Goal: Information Seeking & Learning: Learn about a topic

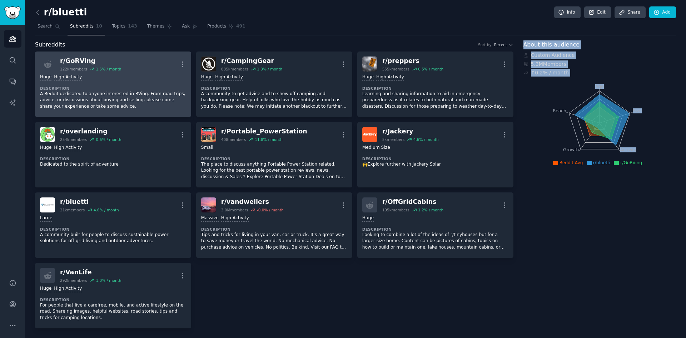
click at [140, 70] on div "r/ GoRVing 122k members 1.5 % / month More" at bounding box center [113, 63] width 146 height 15
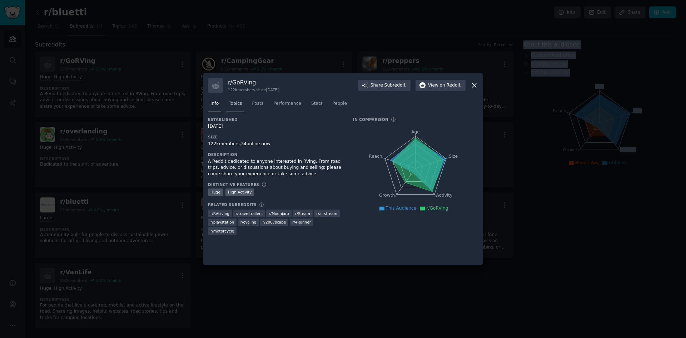
click at [239, 106] on span "Topics" at bounding box center [235, 103] width 13 height 6
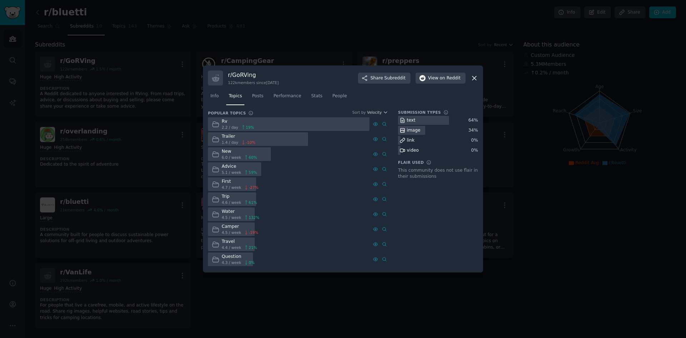
click at [576, 219] on div at bounding box center [343, 169] width 686 height 338
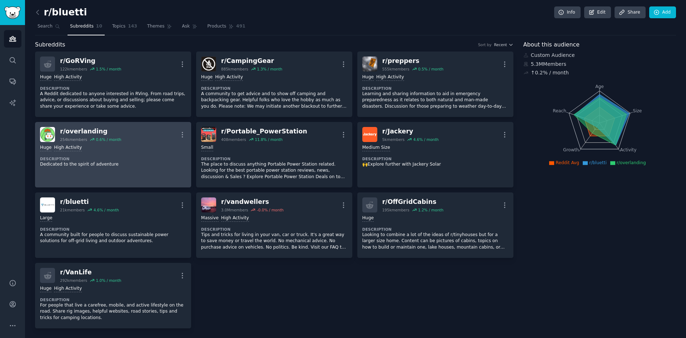
click at [135, 149] on div "Huge High Activity" at bounding box center [113, 147] width 146 height 7
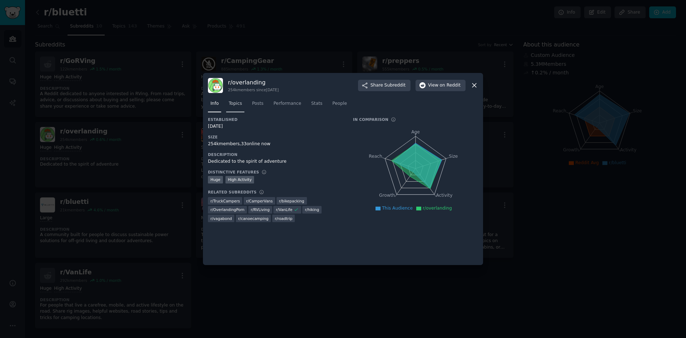
click at [243, 105] on link "Topics" at bounding box center [235, 105] width 18 height 15
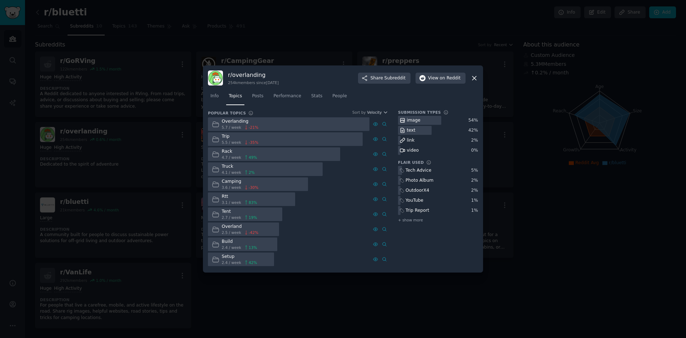
click at [470, 78] on icon at bounding box center [474, 78] width 8 height 8
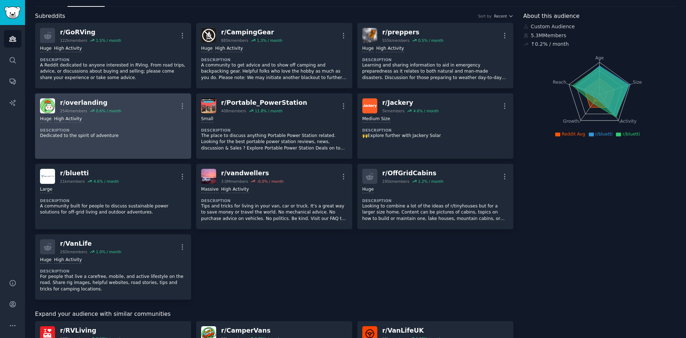
scroll to position [71, 0]
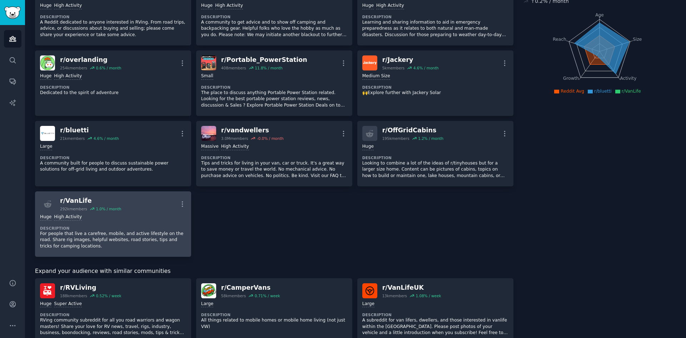
click at [135, 195] on link "r/ VanLife 292k members 1.0 % / month More Huge High Activity Description For p…" at bounding box center [113, 223] width 156 height 65
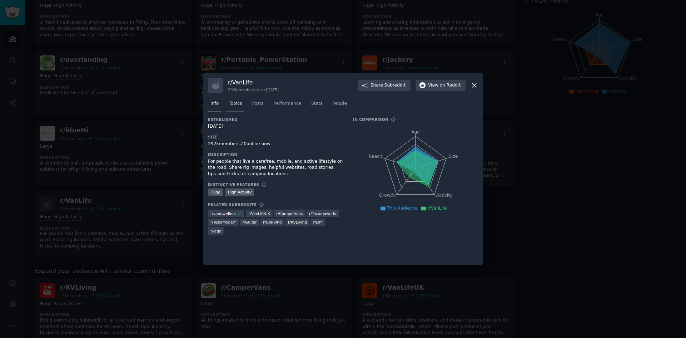
click at [237, 105] on span "Topics" at bounding box center [235, 103] width 13 height 6
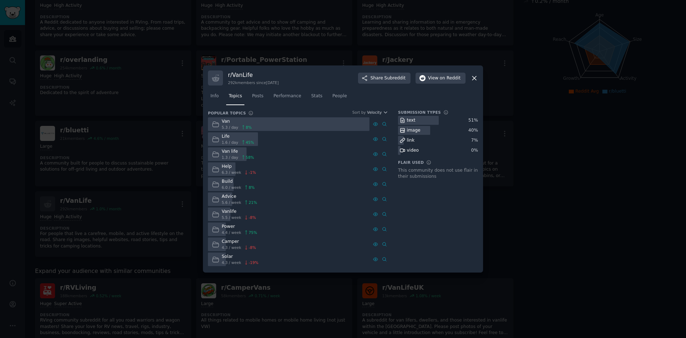
click at [472, 78] on icon at bounding box center [474, 78] width 8 height 8
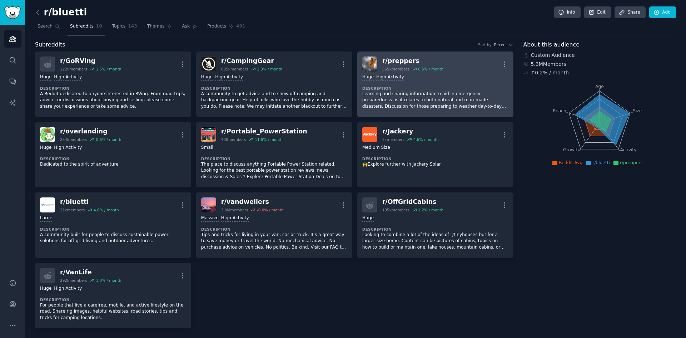
click at [437, 76] on div ">= 80th percentile for submissions / day Huge High Activity" at bounding box center [435, 77] width 146 height 7
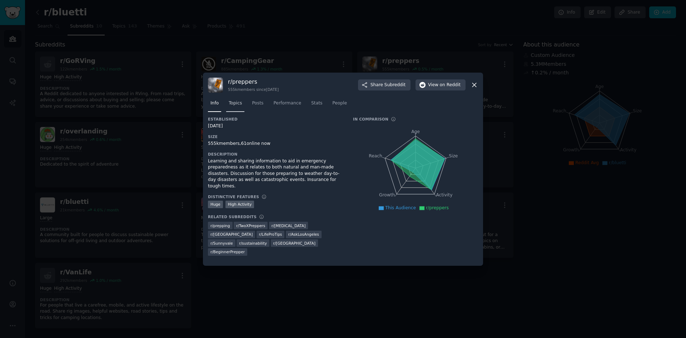
click at [238, 102] on span "Topics" at bounding box center [235, 103] width 13 height 6
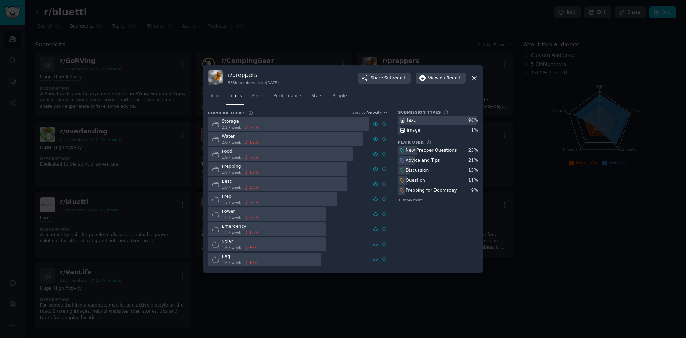
click at [473, 75] on icon at bounding box center [474, 78] width 8 height 8
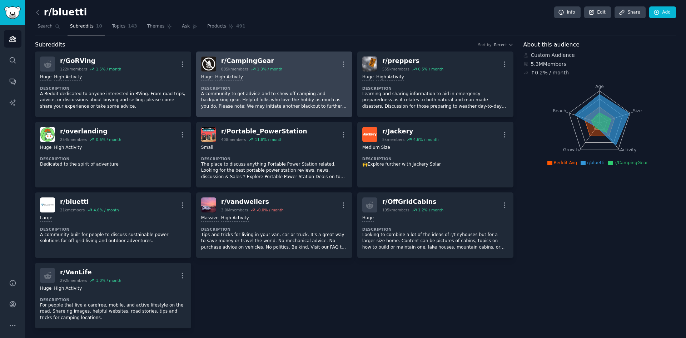
click at [322, 78] on div "100,000 - 1,000,000 members Huge High Activity" at bounding box center [274, 77] width 146 height 7
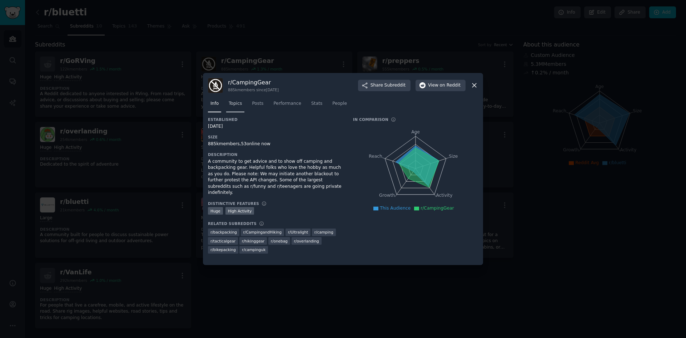
click at [239, 104] on span "Topics" at bounding box center [235, 103] width 13 height 6
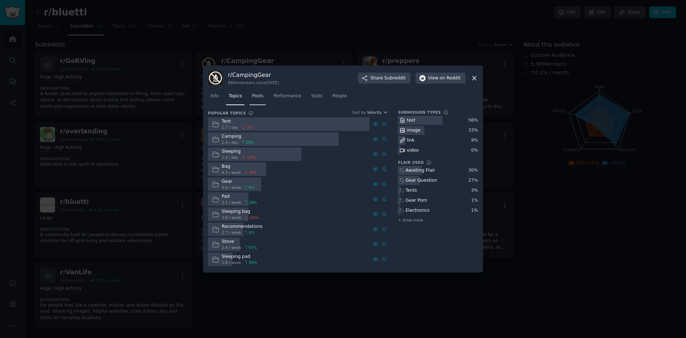
click at [261, 100] on link "Posts" at bounding box center [257, 97] width 16 height 15
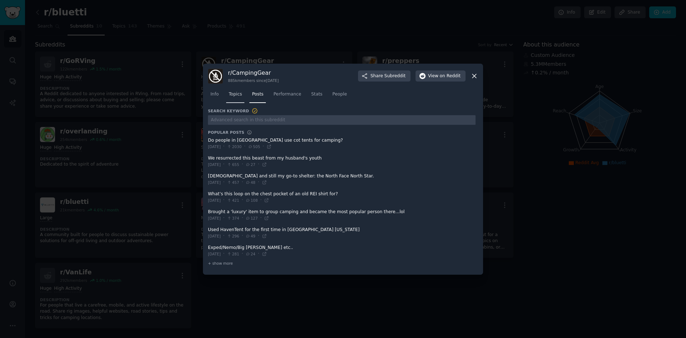
click at [236, 98] on link "Topics" at bounding box center [235, 96] width 18 height 15
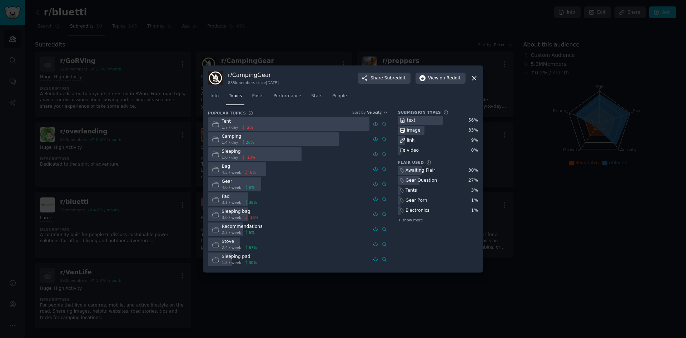
click at [476, 80] on icon at bounding box center [474, 78] width 8 height 8
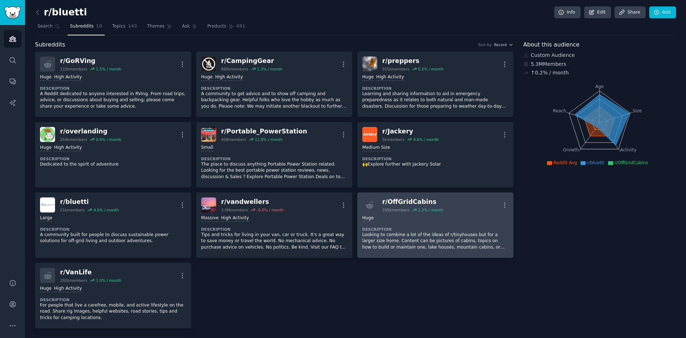
click at [462, 194] on link "r/ OffGridCabins 195k members 1.2 % / month More Huge Description Looking to co…" at bounding box center [435, 224] width 156 height 65
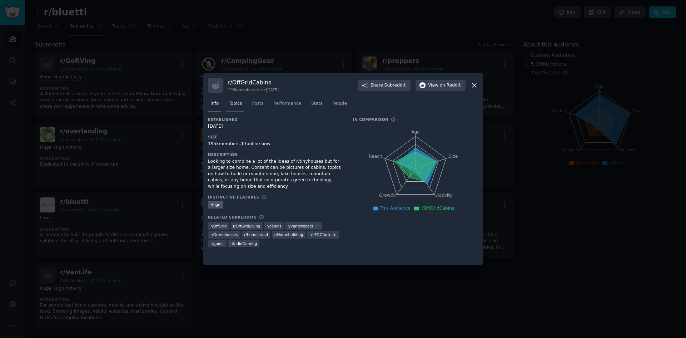
click at [238, 108] on link "Topics" at bounding box center [235, 105] width 18 height 15
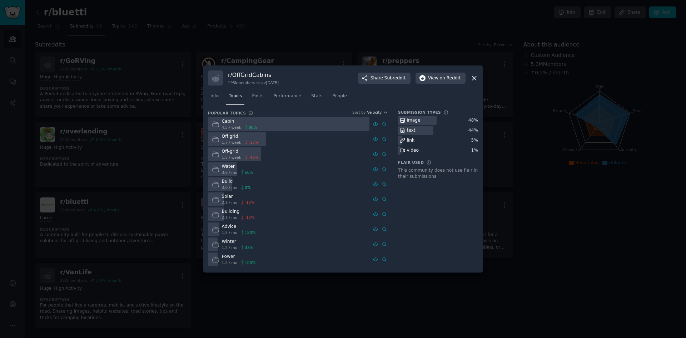
click at [473, 77] on icon at bounding box center [474, 78] width 4 height 4
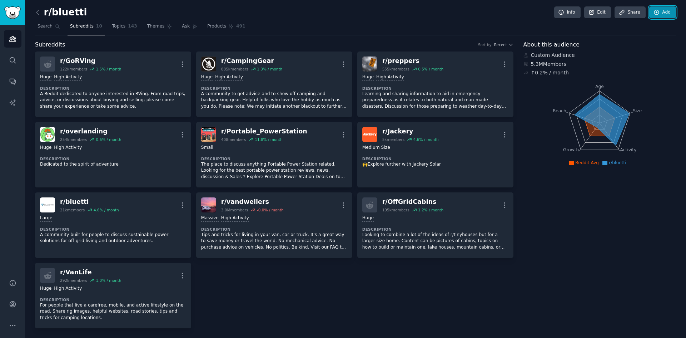
click at [660, 11] on link "Add" at bounding box center [662, 12] width 27 height 12
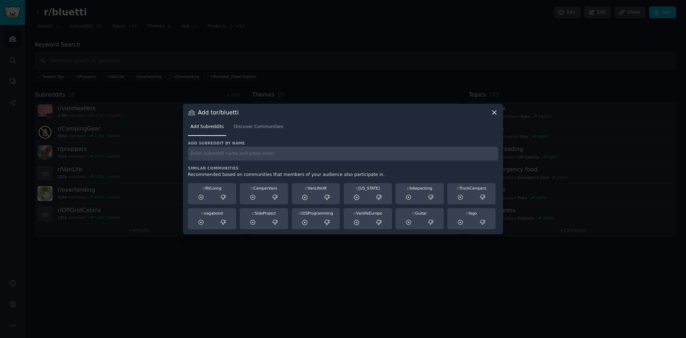
click at [238, 156] on input "text" at bounding box center [343, 153] width 310 height 14
paste input "r/SolarDIY"
type input "r/SolarDIY"
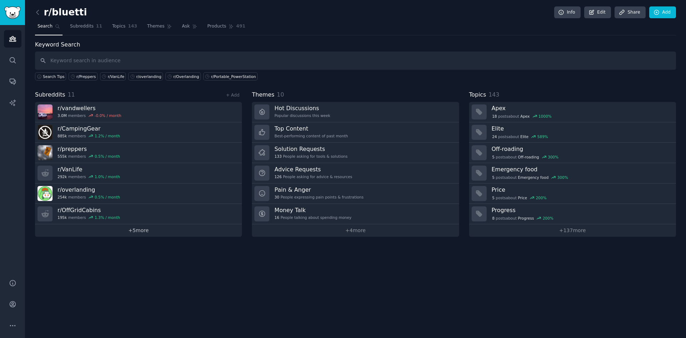
click at [153, 235] on link "+ 5 more" at bounding box center [138, 230] width 207 height 13
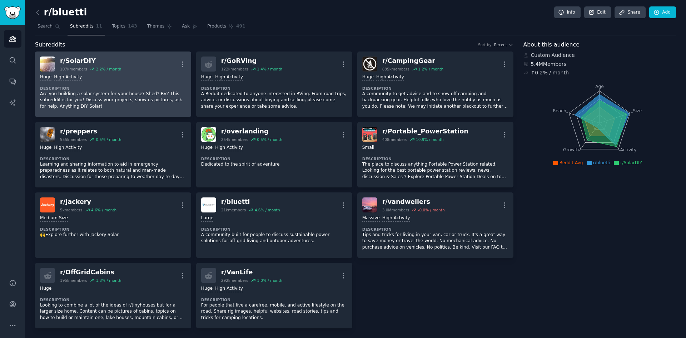
click at [164, 71] on div "Huge High Activity Description Are you building a solar system for your house? …" at bounding box center [113, 91] width 146 height 40
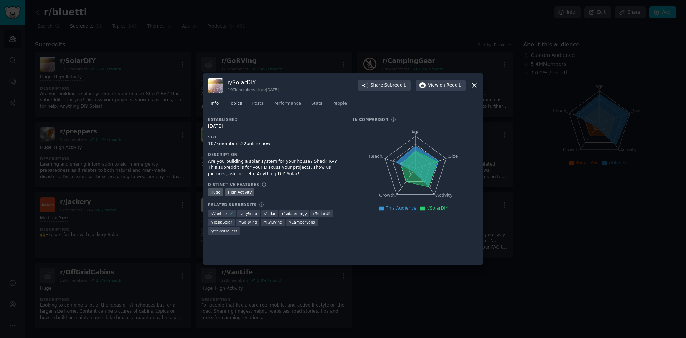
click at [234, 105] on span "Topics" at bounding box center [235, 103] width 13 height 6
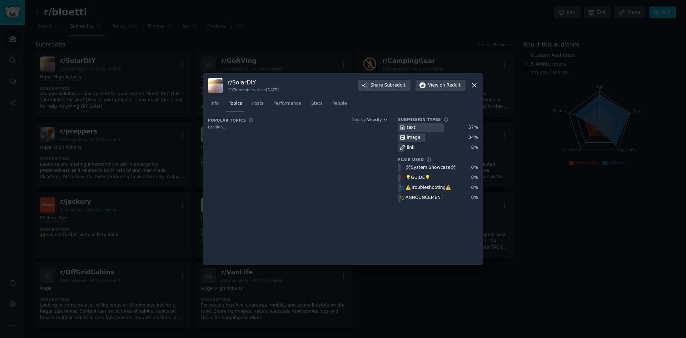
click at [278, 121] on div "Popular Topics Common topics discussed in the most recent submissions in the su…" at bounding box center [298, 123] width 180 height 13
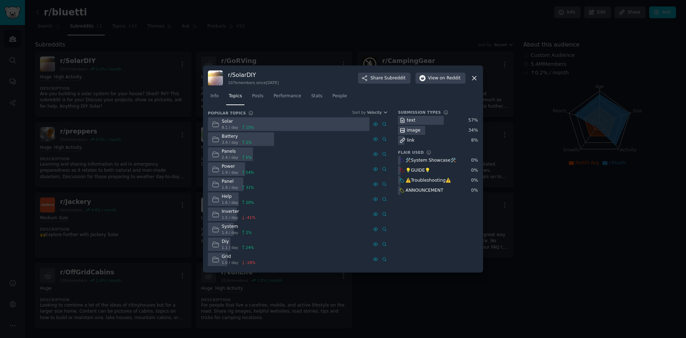
click at [474, 80] on icon at bounding box center [474, 78] width 8 height 8
